Goal: Check status

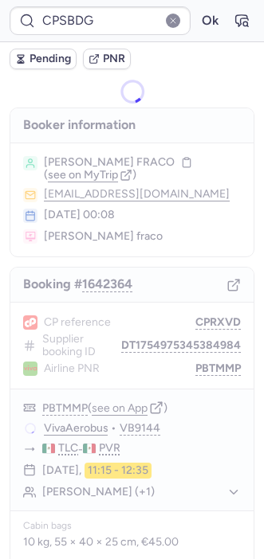
type input "CPT8EJ"
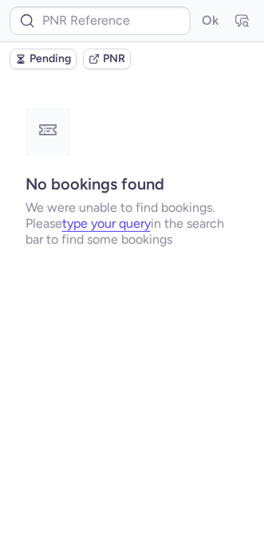
type input "CPKWKM"
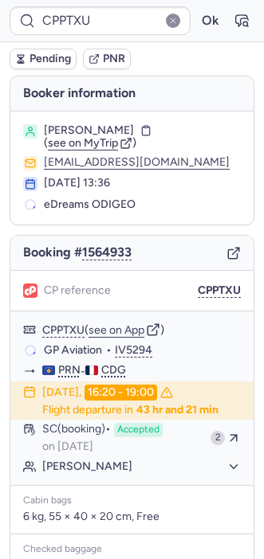
type input "CPFNGF"
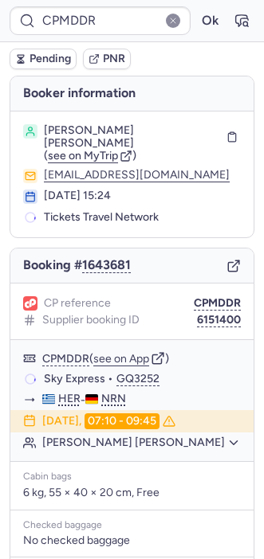
type input "CP5E24"
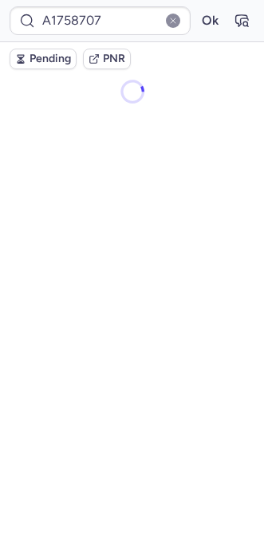
type input "DT1749160000900460"
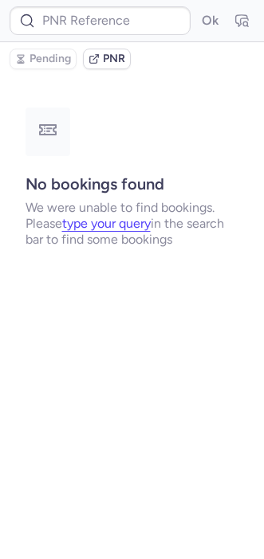
type input "CPD8OZ"
type input "CPV76K"
type input "CPT8EJ"
type input "CPWRBG"
type input "CPKVYK"
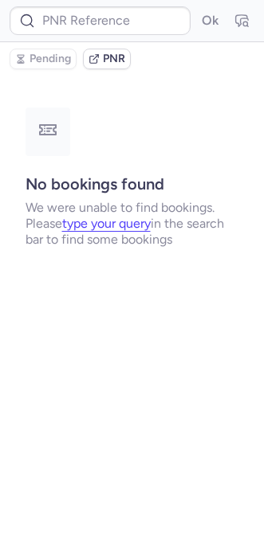
type input "CP9KPE"
